Goal: Obtain resource: Obtain resource

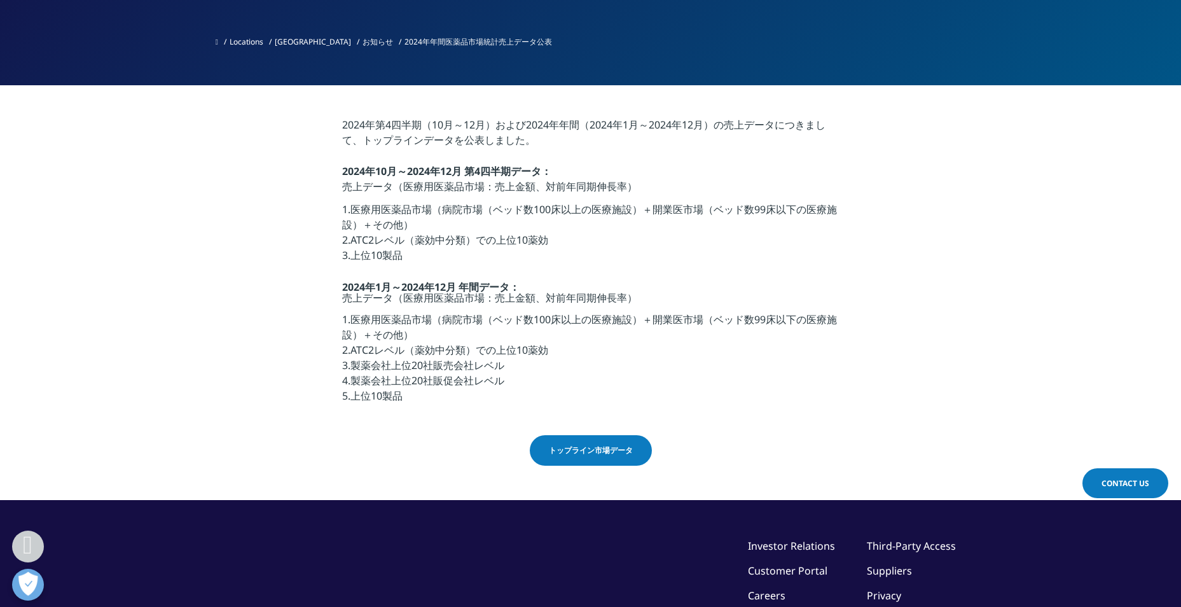
click at [592, 455] on span "トップライン市場データ" at bounding box center [591, 449] width 84 height 11
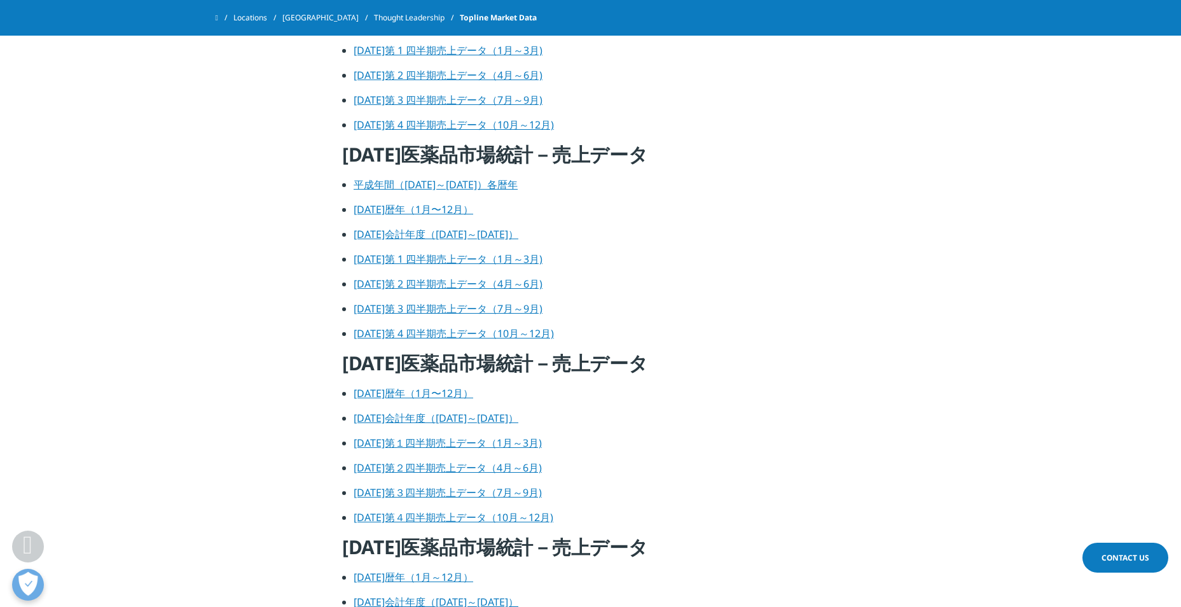
scroll to position [1780, 0]
